Goal: Submit feedback/report problem

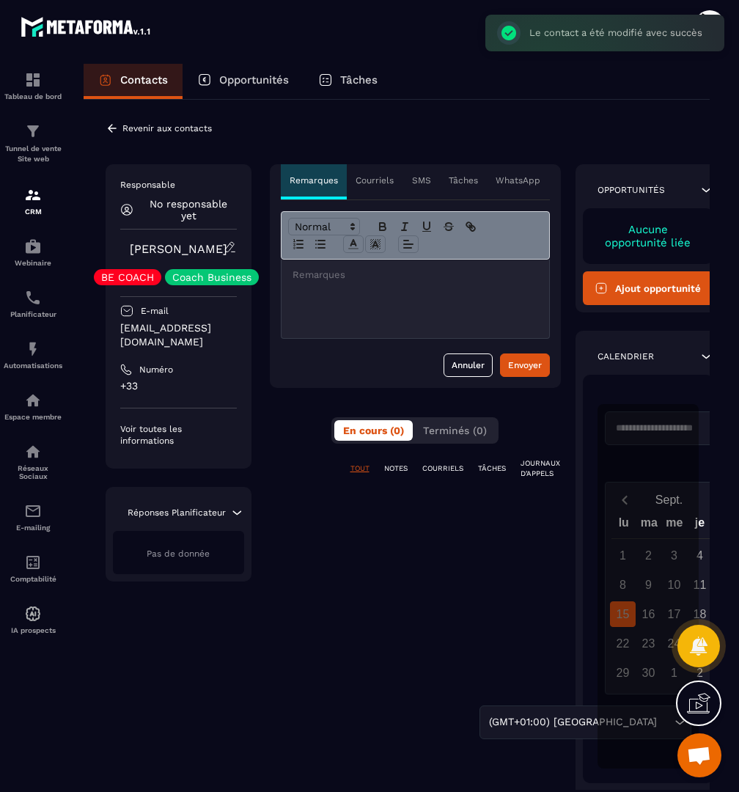
click at [427, 303] on div at bounding box center [415, 298] width 268 height 78
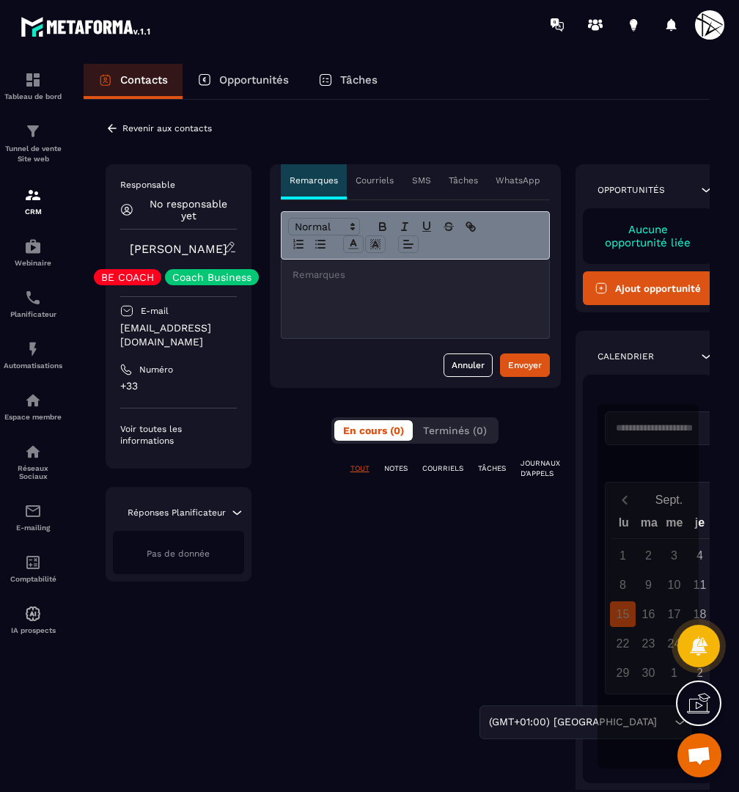
scroll to position [10, 0]
click at [416, 275] on p "**********" at bounding box center [415, 274] width 246 height 13
click at [383, 226] on icon "button" at bounding box center [383, 228] width 6 height 4
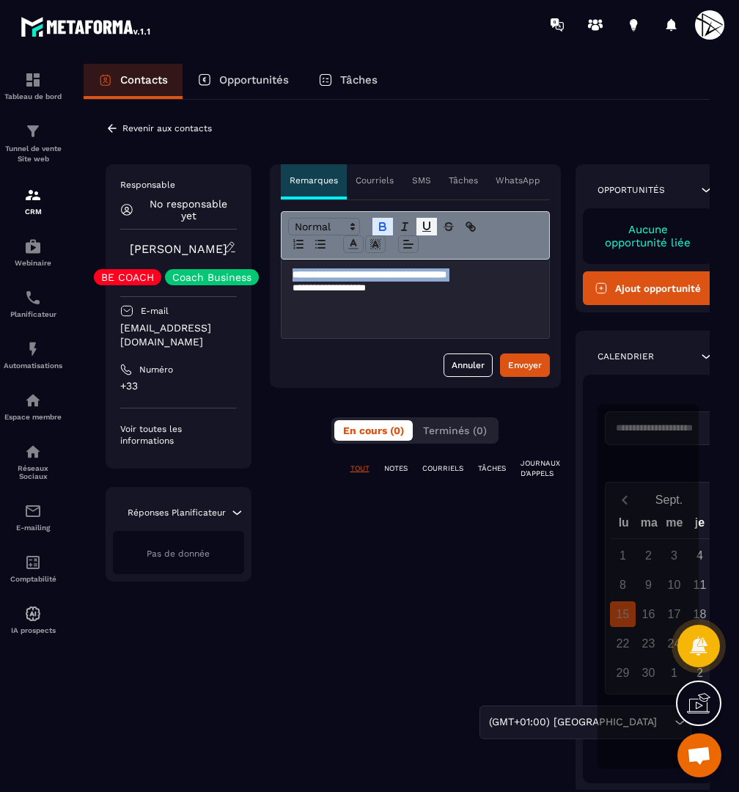
click at [417, 227] on button "button" at bounding box center [426, 227] width 21 height 18
click at [386, 301] on p at bounding box center [415, 301] width 246 height 13
click at [391, 318] on p at bounding box center [415, 314] width 246 height 13
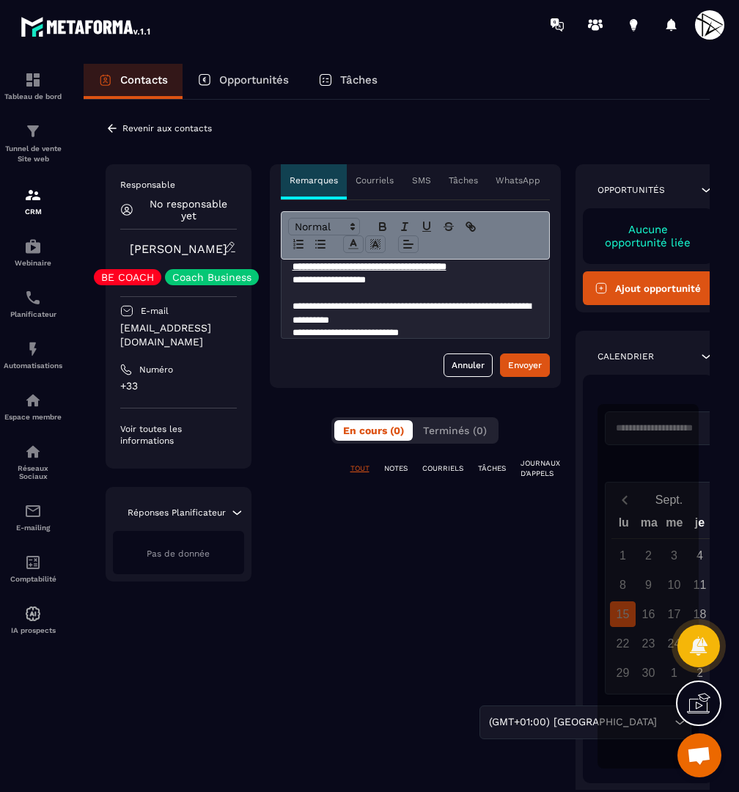
click at [439, 314] on p "**********" at bounding box center [415, 313] width 246 height 26
click at [386, 224] on icon "button" at bounding box center [382, 226] width 13 height 13
click at [428, 229] on icon "button" at bounding box center [427, 225] width 6 height 7
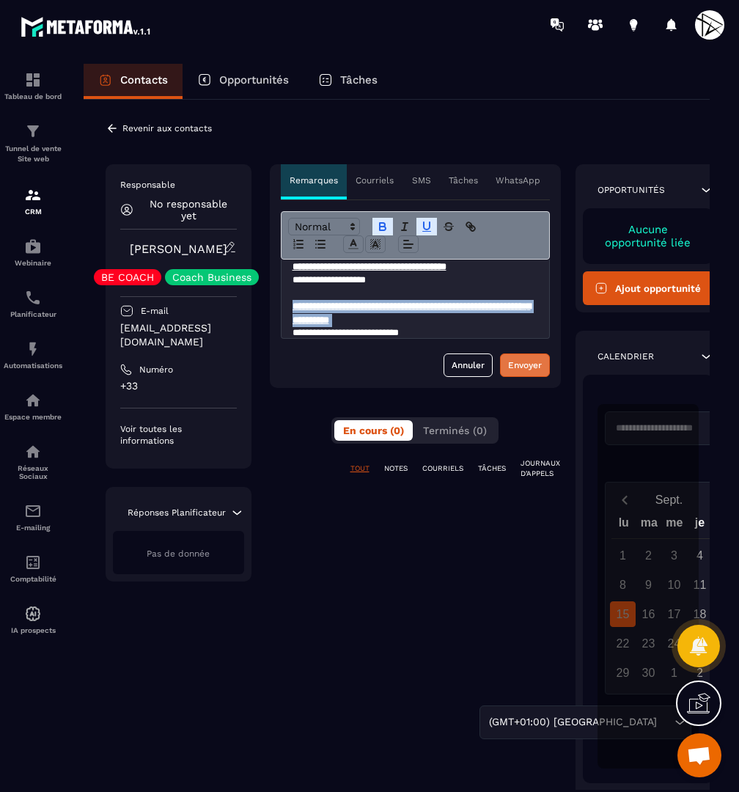
click at [501, 363] on button "Envoyer" at bounding box center [525, 364] width 50 height 23
